Goal: Navigation & Orientation: Find specific page/section

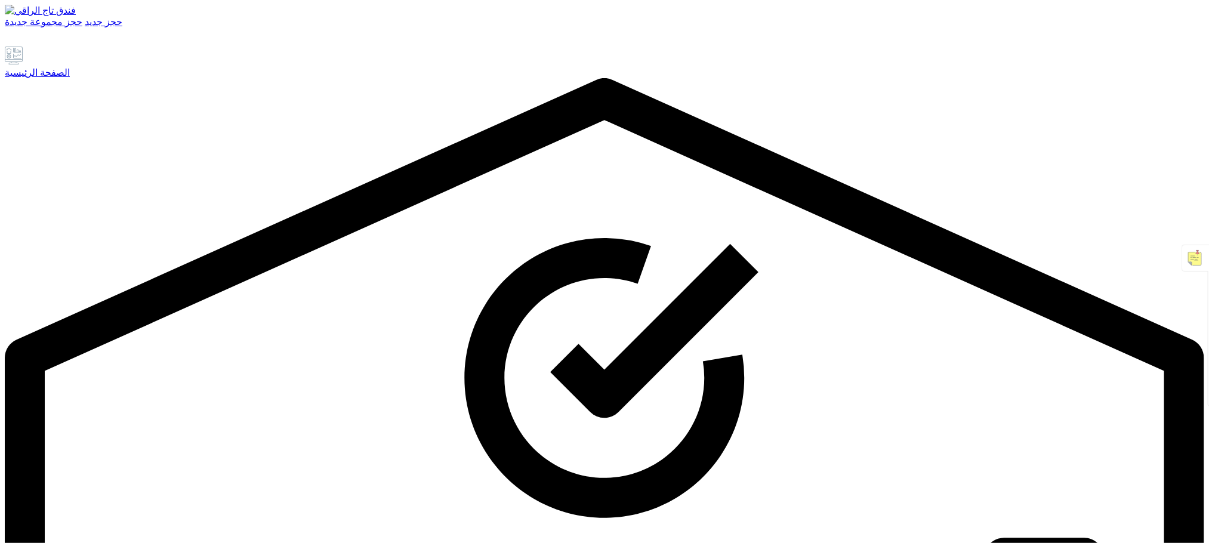
click at [69, 78] on font "الصفحة الرئيسية" at bounding box center [37, 72] width 65 height 10
click at [70, 78] on font "الصفحة الرئيسية" at bounding box center [37, 72] width 65 height 10
